Goal: Find specific page/section: Find specific page/section

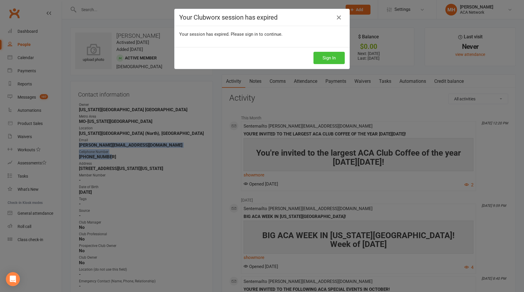
click at [323, 61] on button "Sign In" at bounding box center [328, 58] width 31 height 12
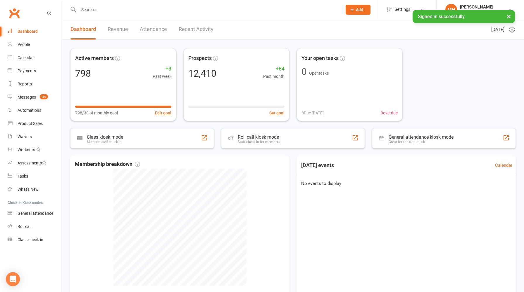
click at [119, 30] on link "Revenue" at bounding box center [118, 29] width 20 height 20
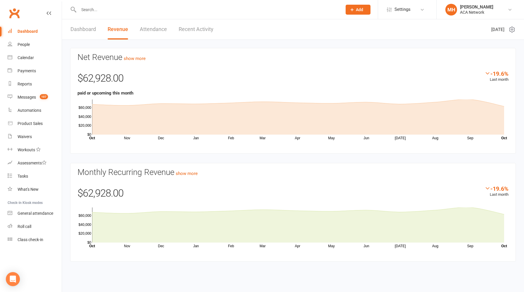
click at [86, 28] on link "Dashboard" at bounding box center [82, 29] width 25 height 20
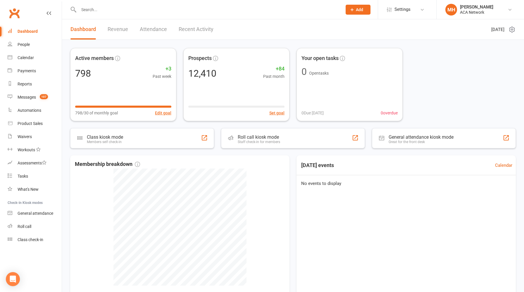
click at [117, 10] on input "text" at bounding box center [207, 10] width 261 height 8
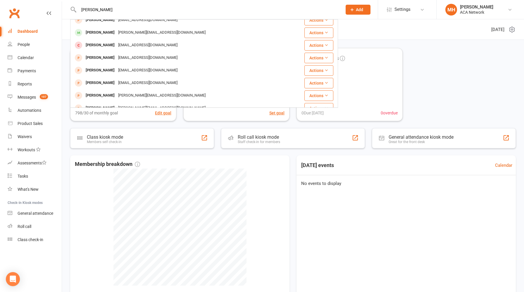
scroll to position [80, 0]
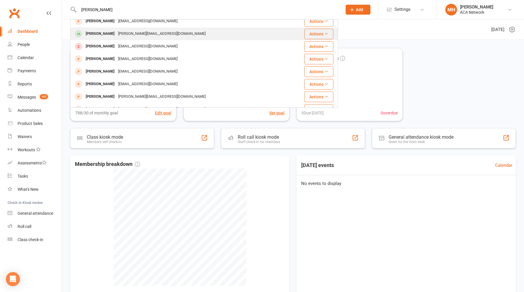
type input "monica"
click at [126, 35] on div "monica@mindfullivingmb.com" at bounding box center [161, 34] width 91 height 8
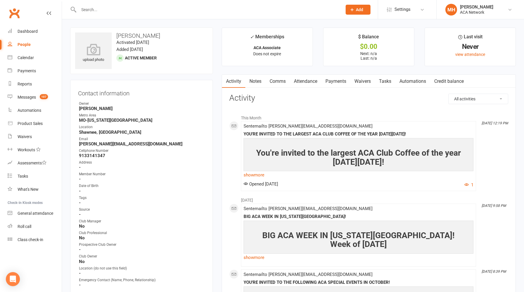
click at [165, 12] on input "text" at bounding box center [207, 10] width 261 height 8
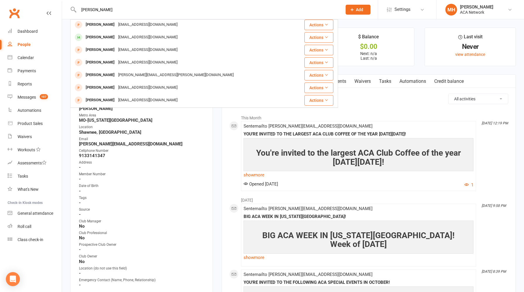
scroll to position [99, 0]
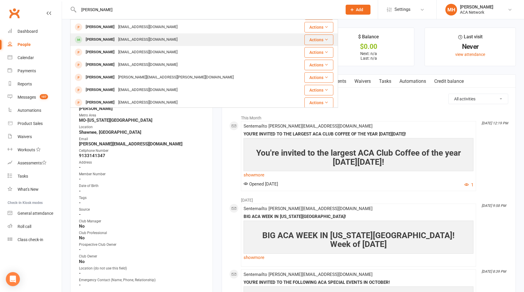
type input "steve floor"
click at [165, 40] on div "Steve Roper sroper.kcfloorworx@gmail.com" at bounding box center [182, 40] width 222 height 12
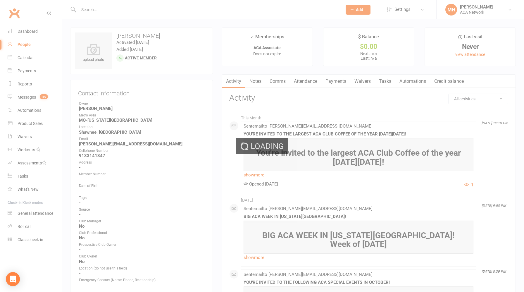
click at [165, 40] on div "Loading" at bounding box center [262, 146] width 524 height 292
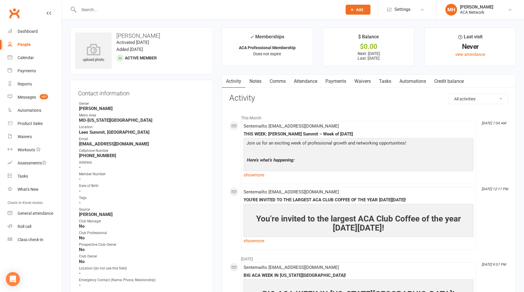
click at [126, 5] on div at bounding box center [204, 9] width 268 height 19
click at [121, 7] on input "text" at bounding box center [207, 10] width 261 height 8
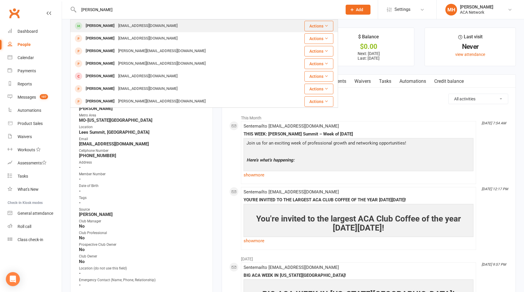
type input "amanda beasley"
click at [120, 28] on div "agbcreativellc@gmail.com" at bounding box center [147, 26] width 63 height 8
